Goal: Information Seeking & Learning: Learn about a topic

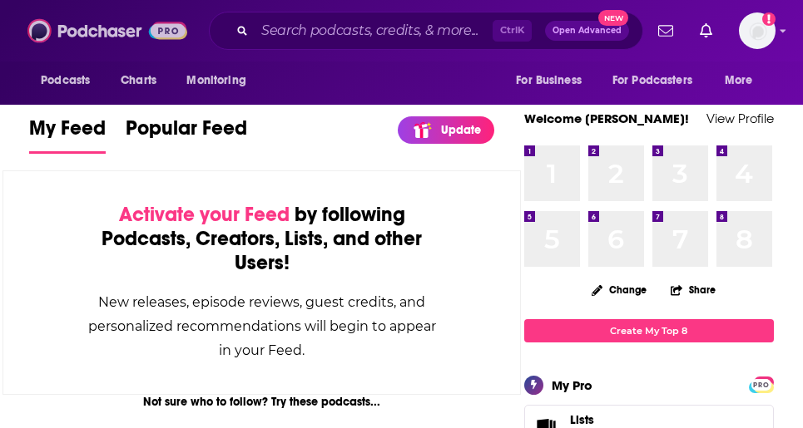
click at [174, 25] on img at bounding box center [107, 31] width 160 height 32
click at [587, 27] on span "Open Advanced" at bounding box center [586, 31] width 69 height 8
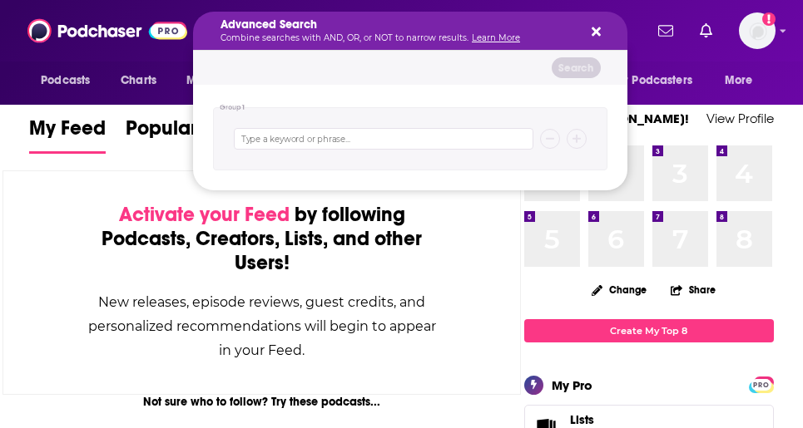
click at [596, 27] on icon "Search podcasts, credits, & more..." at bounding box center [595, 31] width 9 height 13
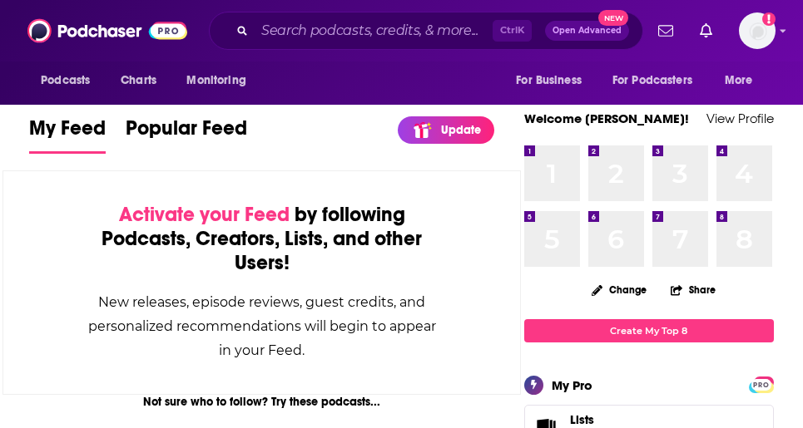
click at [509, 33] on span "Ctrl K" at bounding box center [511, 31] width 39 height 22
click at [6, 243] on div "Activate your Feed by following Podcasts, Creators, Lists, and other Users! New…" at bounding box center [261, 282] width 518 height 225
click at [304, 25] on input "Search podcasts, credits, & more..." at bounding box center [374, 30] width 238 height 27
click at [304, 34] on input "Search podcasts, credits, & more..." at bounding box center [374, 30] width 238 height 27
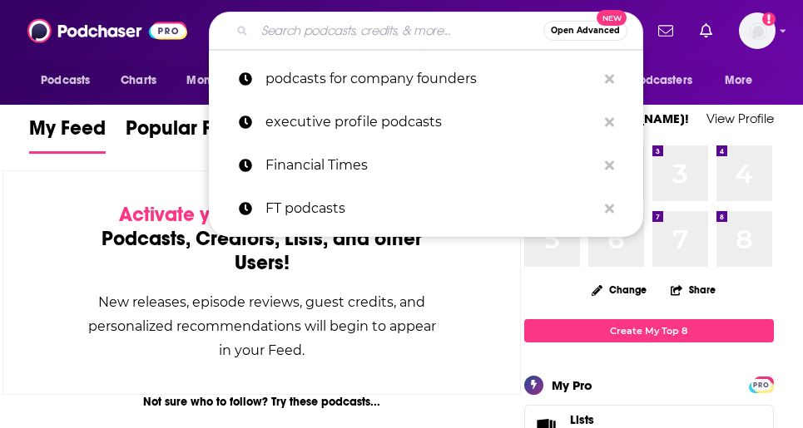
click at [361, 74] on p "podcasts for company founders" at bounding box center [430, 78] width 331 height 43
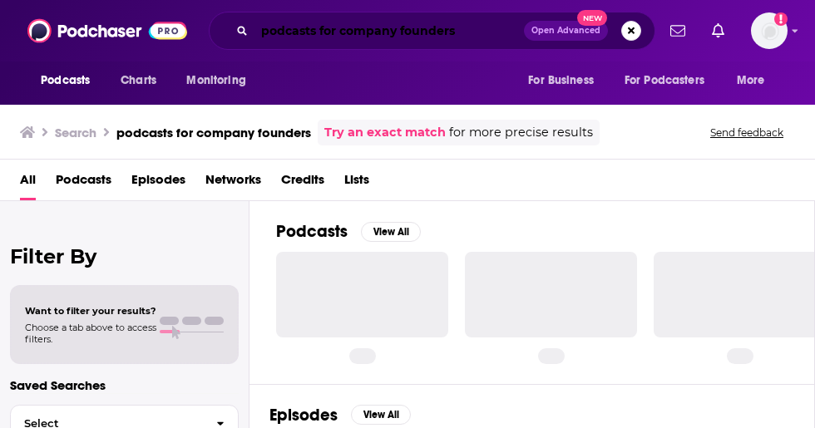
click at [362, 29] on input "podcasts for company founders" at bounding box center [389, 30] width 269 height 27
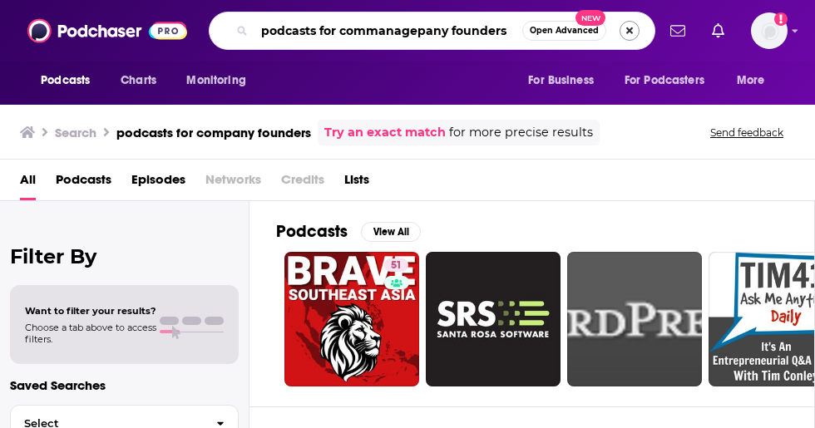
type input "podcasts for commanagepany founders"
click at [630, 29] on button "Search podcasts, credits, & more..." at bounding box center [630, 31] width 20 height 20
type input "m"
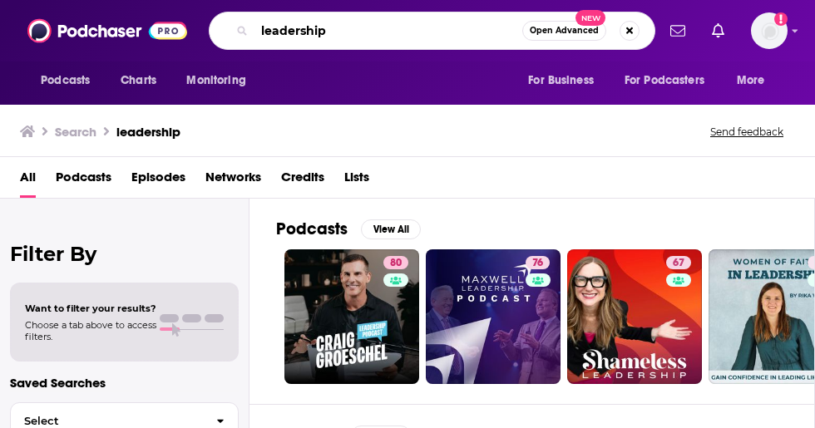
click at [378, 31] on input "leadership" at bounding box center [389, 30] width 268 height 27
drag, startPoint x: 354, startPoint y: 29, endPoint x: 243, endPoint y: 31, distance: 111.5
click at [243, 31] on div "leadership Open Advanced New" at bounding box center [432, 31] width 447 height 38
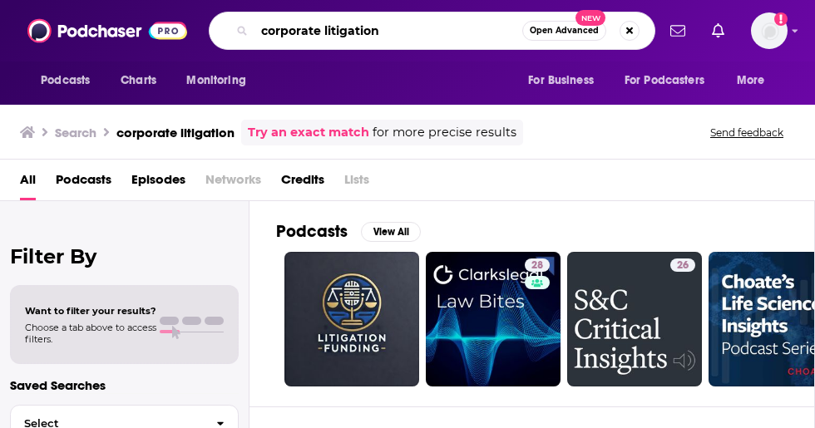
drag, startPoint x: 389, startPoint y: 28, endPoint x: 255, endPoint y: 20, distance: 134.2
click at [255, 20] on input "corporate litigation" at bounding box center [389, 30] width 268 height 27
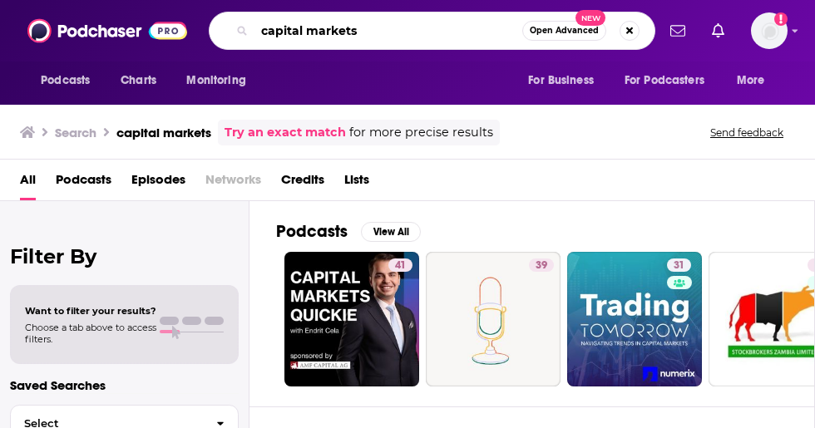
drag, startPoint x: 363, startPoint y: 32, endPoint x: 255, endPoint y: 23, distance: 107.7
click at [255, 23] on input "capital markets" at bounding box center [389, 30] width 268 height 27
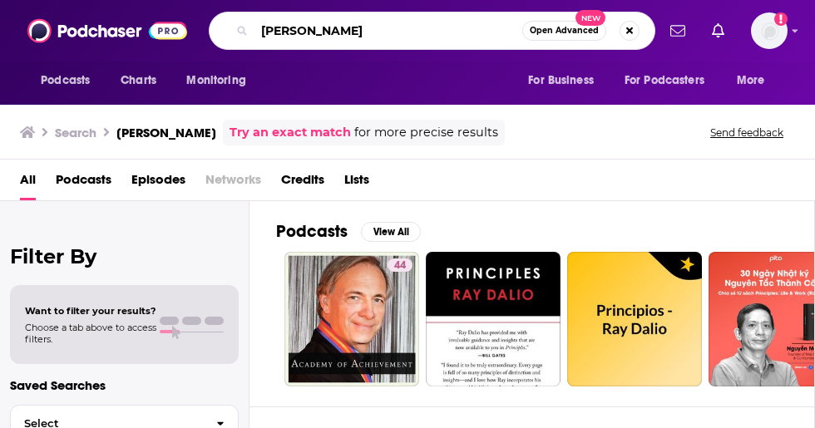
click at [377, 27] on input "[PERSON_NAME]" at bounding box center [389, 30] width 268 height 27
drag, startPoint x: 377, startPoint y: 27, endPoint x: 239, endPoint y: 28, distance: 138.1
click at [239, 28] on div "[PERSON_NAME] Open Advanced New" at bounding box center [432, 31] width 447 height 38
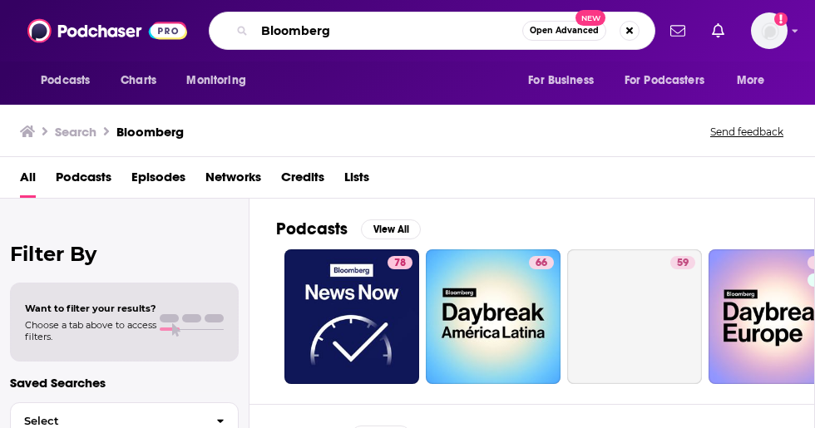
drag, startPoint x: 345, startPoint y: 34, endPoint x: 255, endPoint y: 30, distance: 90.8
click at [255, 30] on input "Bloomberg" at bounding box center [389, 30] width 268 height 27
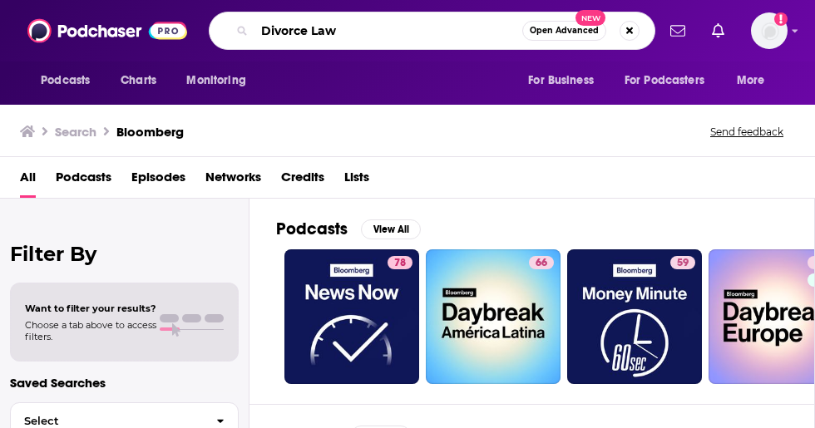
type input "Divorce Law"
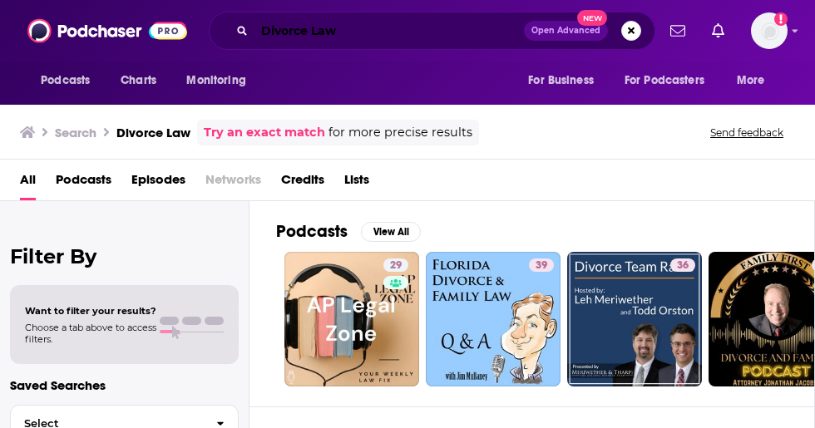
click at [452, 26] on input "Divorce Law" at bounding box center [389, 30] width 269 height 27
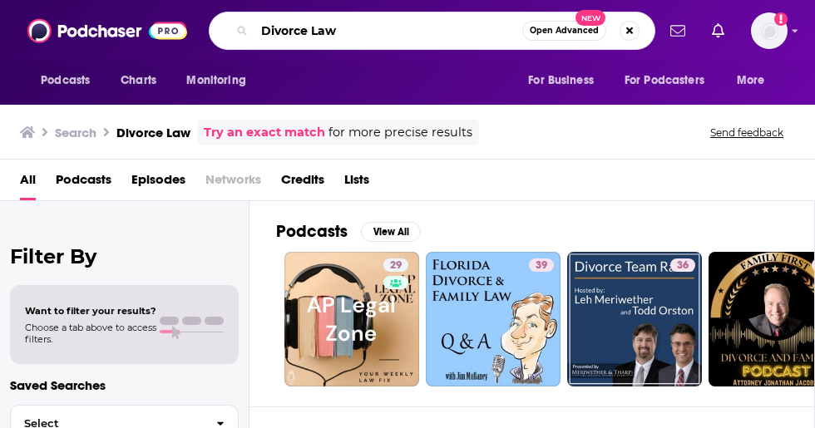
click at [455, 27] on input "Divorce Law" at bounding box center [389, 30] width 268 height 27
click at [424, 87] on div "Podcasts Charts Monitoring For Business For Podcasters More" at bounding box center [407, 83] width 815 height 43
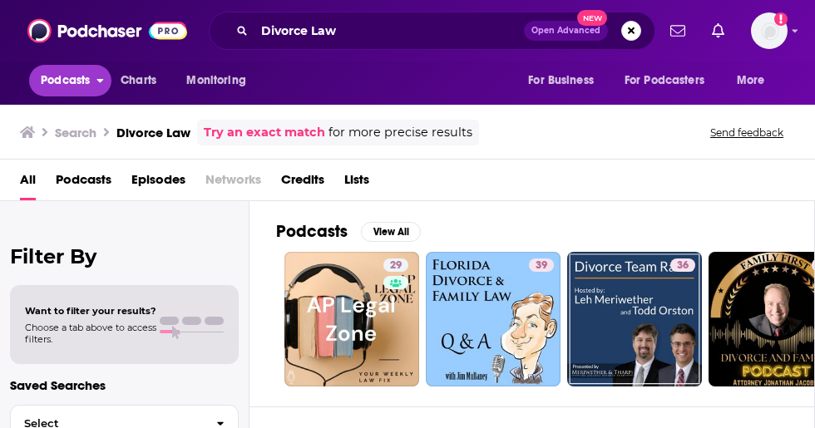
click at [42, 84] on span "Podcasts" at bounding box center [65, 80] width 49 height 23
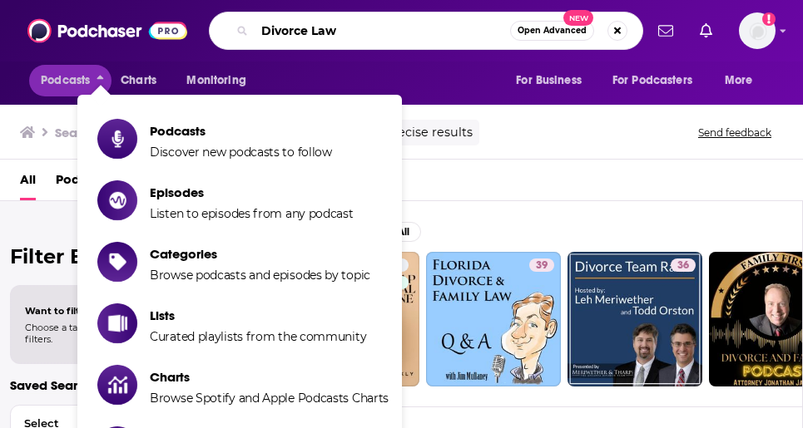
click at [369, 29] on input "Divorce Law" at bounding box center [382, 30] width 255 height 27
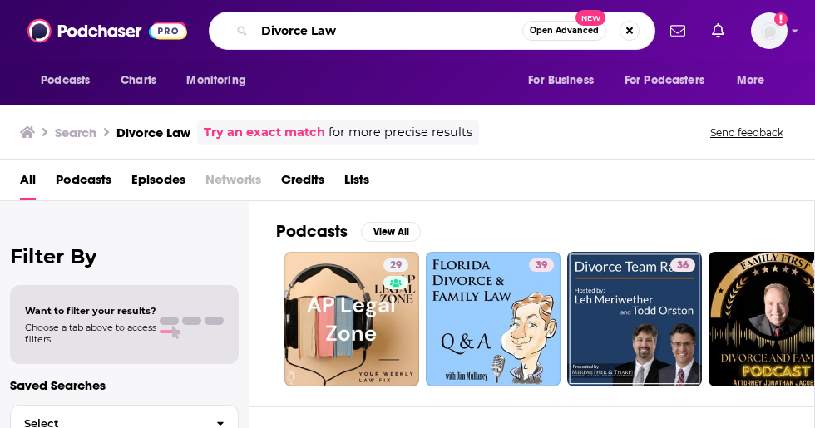
click at [376, 32] on input "Divorce Law" at bounding box center [389, 30] width 268 height 27
click at [630, 32] on button "Search podcasts, credits, & more..." at bounding box center [630, 31] width 20 height 20
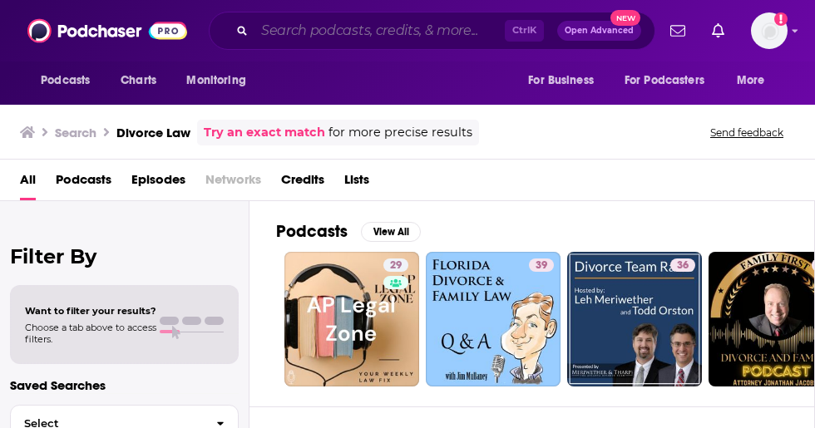
click at [409, 27] on input "Search podcasts, credits, & more..." at bounding box center [380, 30] width 250 height 27
click at [397, 47] on div "Ctrl K Open Advanced New" at bounding box center [432, 31] width 447 height 38
click at [391, 17] on div "Ctrl K Open Advanced New" at bounding box center [432, 31] width 447 height 38
click at [391, 30] on input "Search podcasts, credits, & more..." at bounding box center [380, 30] width 250 height 27
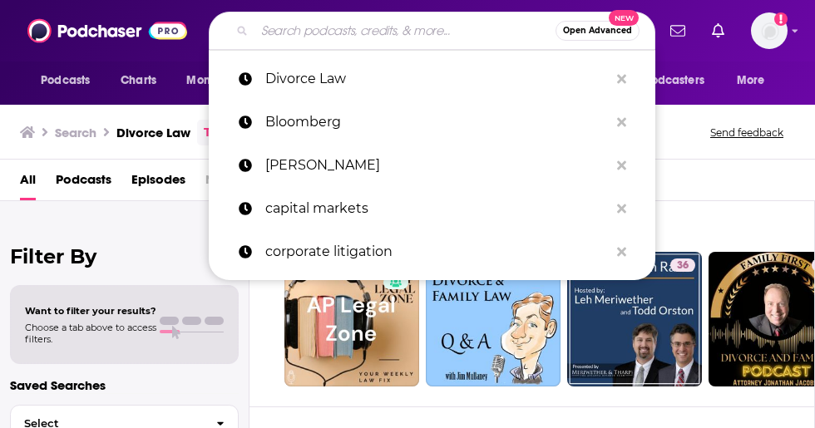
click at [341, 35] on input "Search podcasts, credits, & more..." at bounding box center [405, 30] width 301 height 27
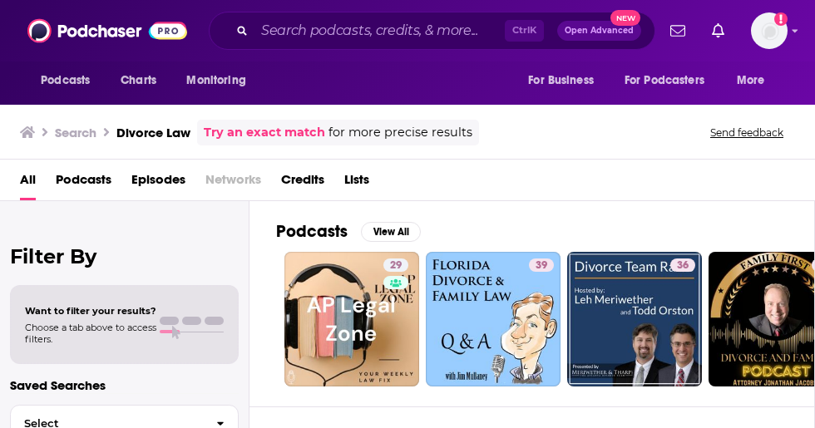
click at [205, 12] on div "Podcasts Charts Monitoring Ctrl K Open Advanced New For Business For Podcasters…" at bounding box center [425, 31] width 460 height 38
click at [571, 16] on div "Ctrl K Open Advanced New" at bounding box center [432, 31] width 447 height 38
click at [417, 42] on input "Search podcasts, credits, & more..." at bounding box center [380, 30] width 250 height 27
